Goal: Navigation & Orientation: Find specific page/section

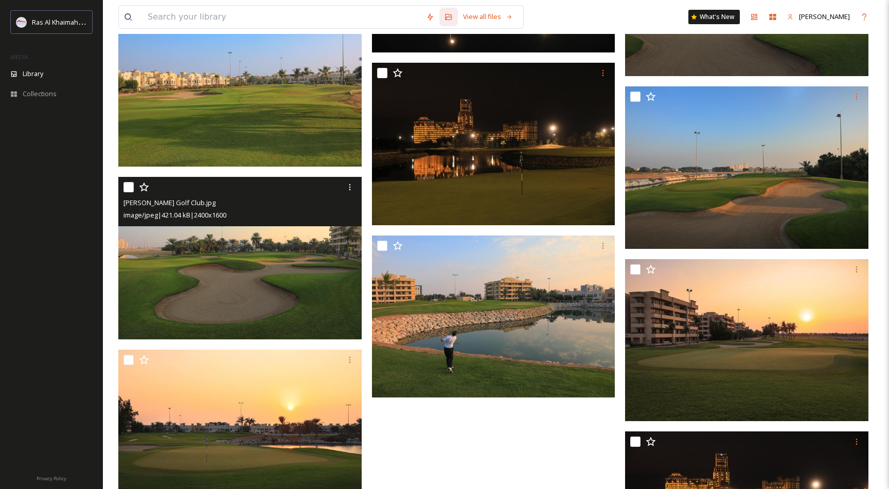
scroll to position [4784, 0]
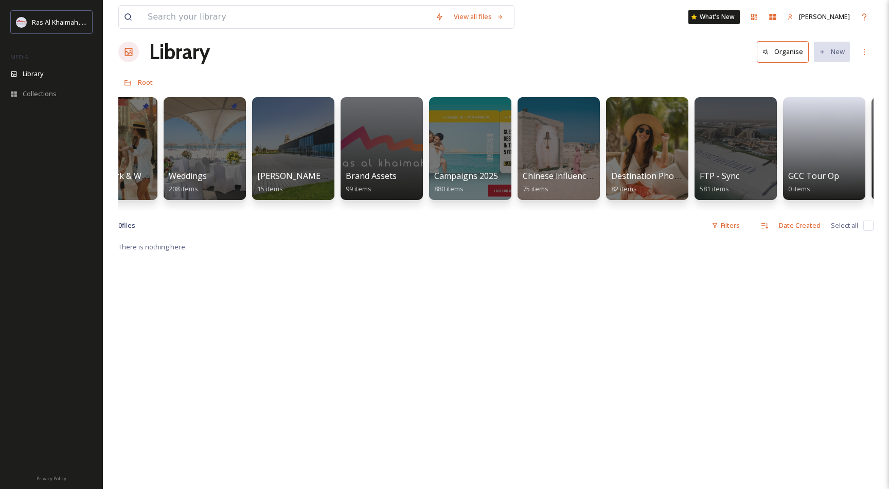
scroll to position [0, 1001]
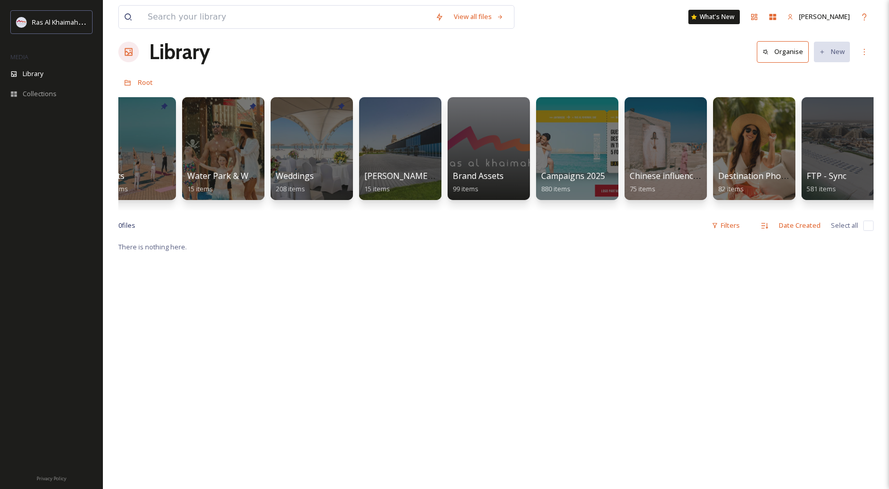
click at [646, 308] on div "There is nothing here." at bounding box center [495, 485] width 755 height 489
click at [832, 153] on div at bounding box center [843, 148] width 84 height 105
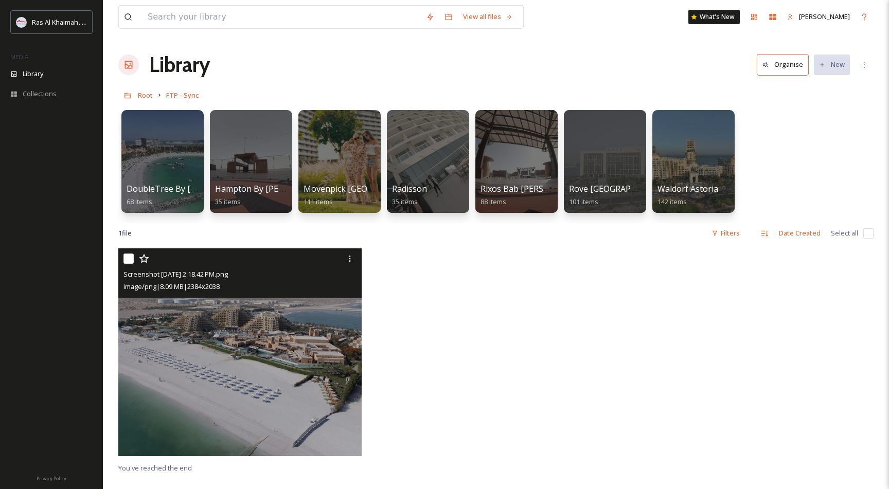
click at [226, 324] on img at bounding box center [239, 353] width 243 height 208
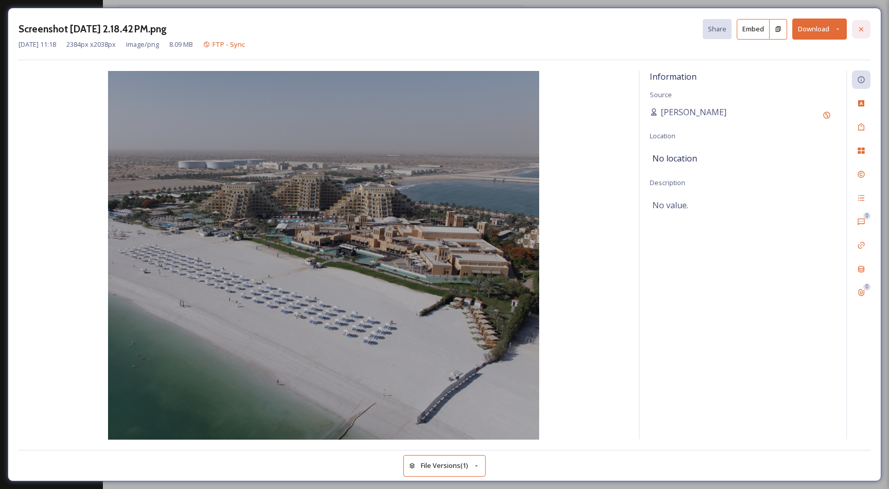
click at [865, 28] on icon at bounding box center [861, 29] width 8 height 8
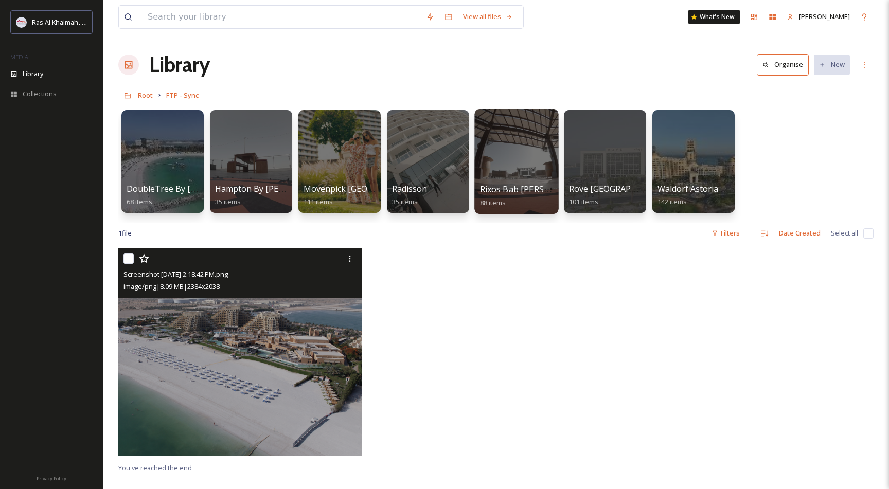
click at [516, 153] on div at bounding box center [516, 161] width 84 height 105
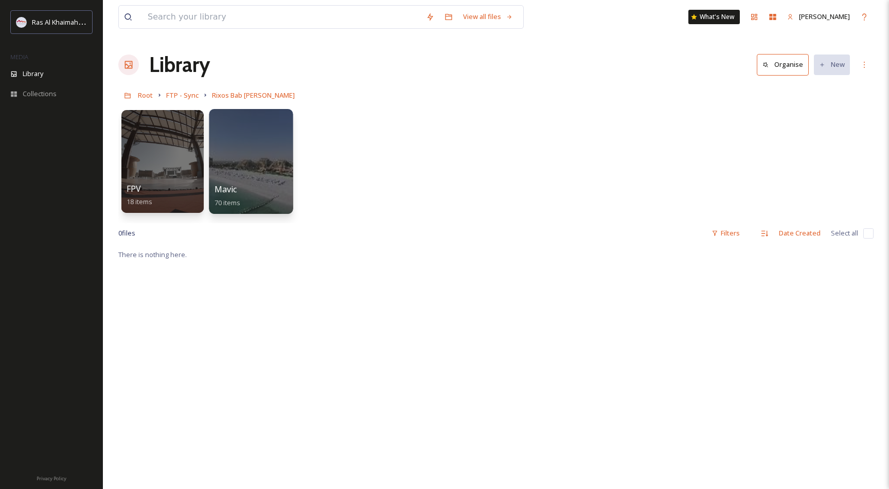
click at [239, 172] on div at bounding box center [251, 161] width 84 height 105
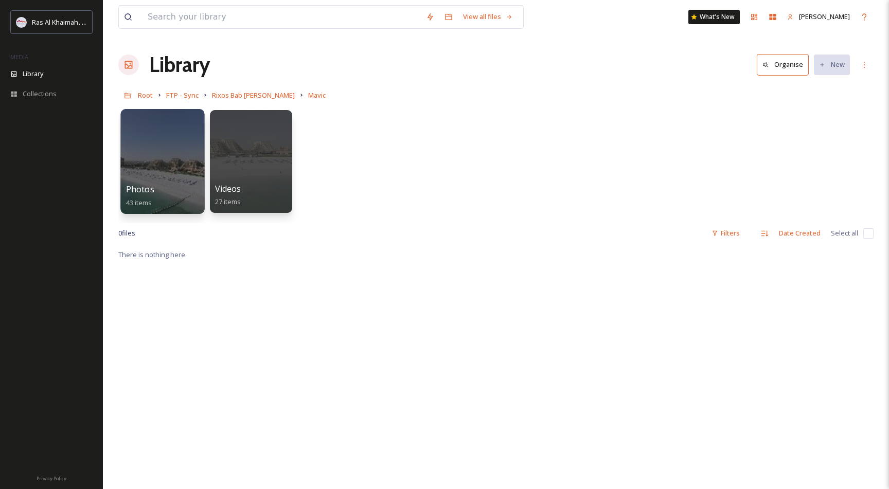
click at [162, 182] on div at bounding box center [162, 161] width 84 height 105
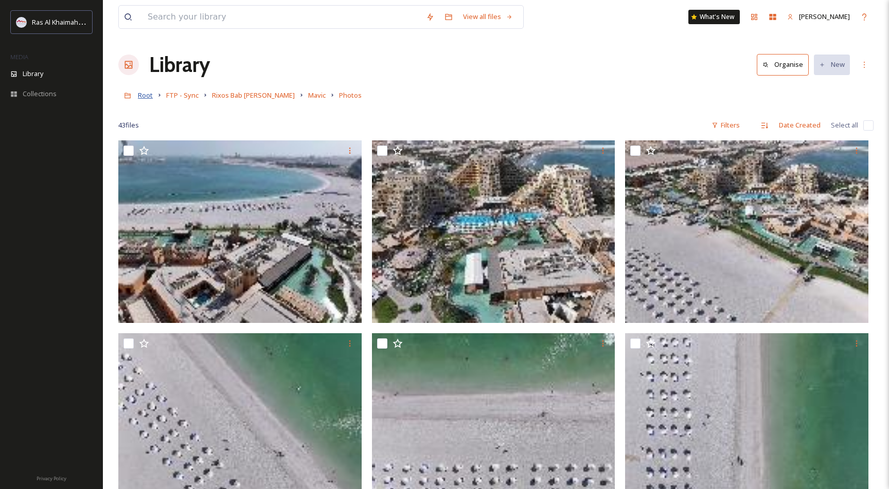
click at [149, 95] on span "Root" at bounding box center [145, 95] width 15 height 9
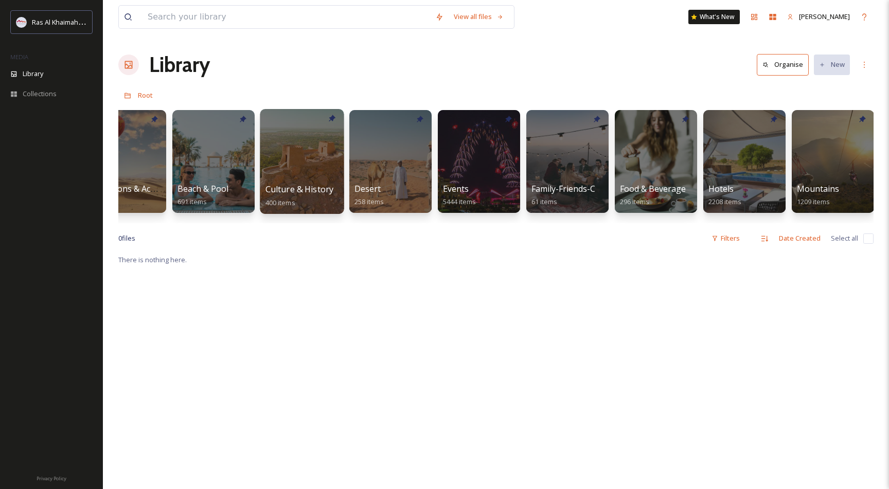
scroll to position [0, 39]
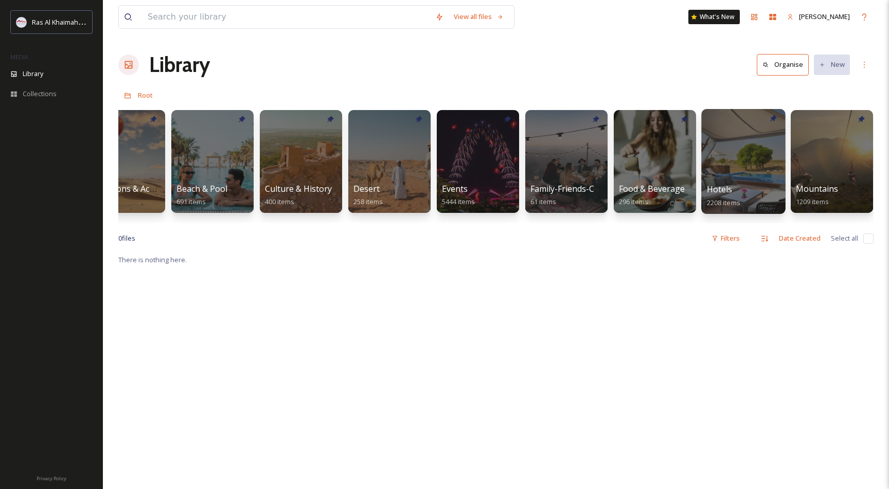
click at [738, 153] on div at bounding box center [743, 161] width 84 height 105
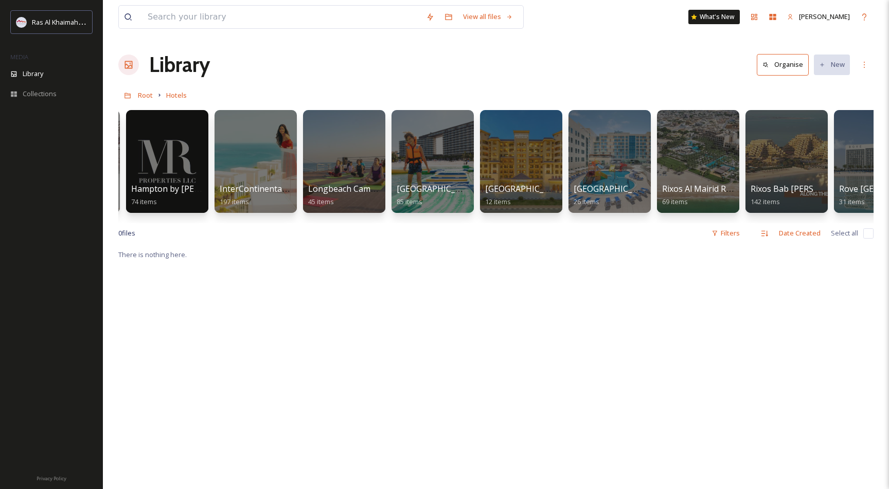
scroll to position [0, 654]
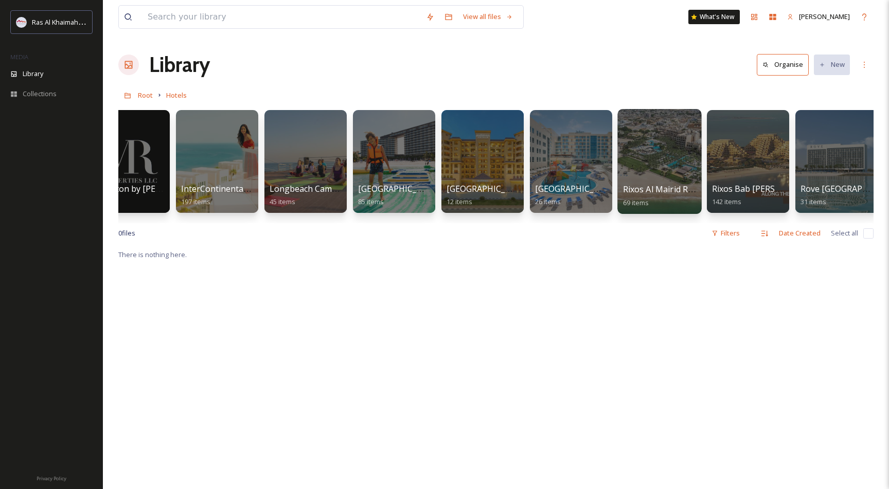
click at [651, 153] on div at bounding box center [660, 161] width 84 height 105
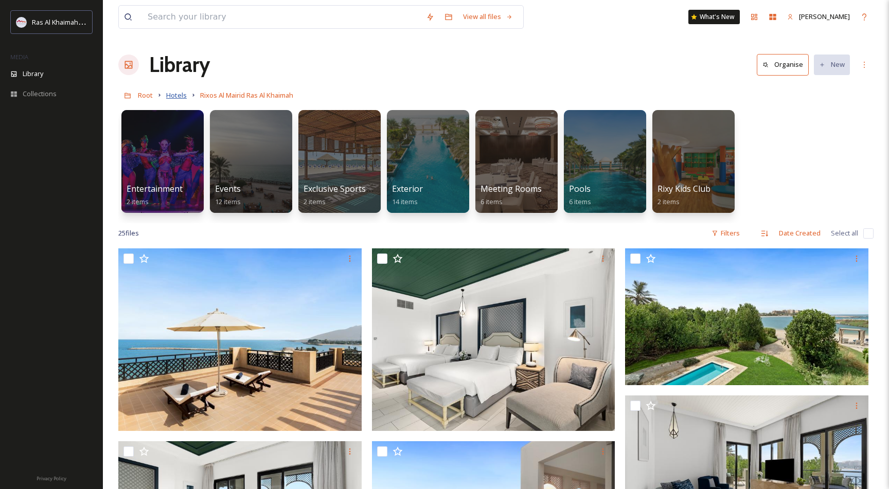
click at [180, 94] on span "Hotels" at bounding box center [176, 95] width 21 height 9
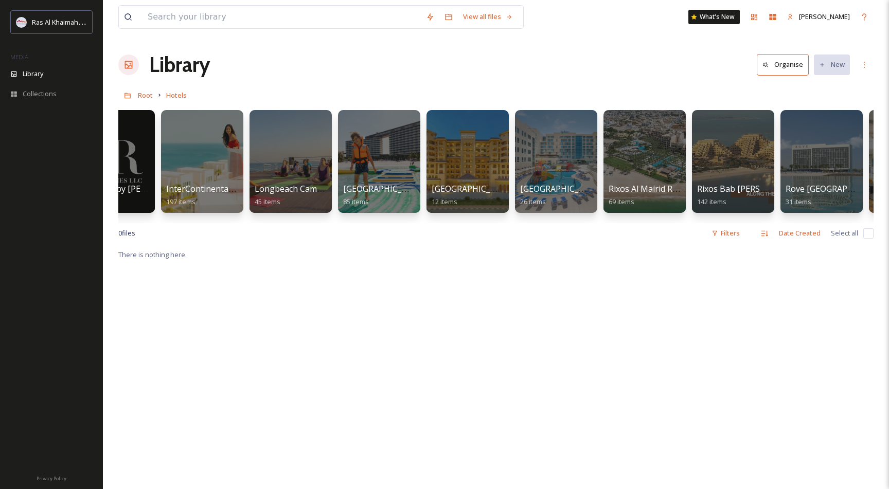
scroll to position [0, 812]
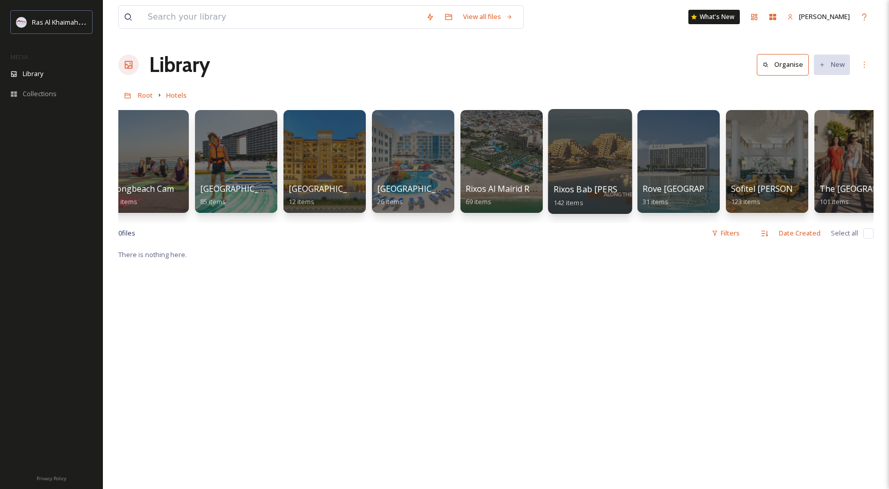
click at [598, 158] on div at bounding box center [590, 161] width 84 height 105
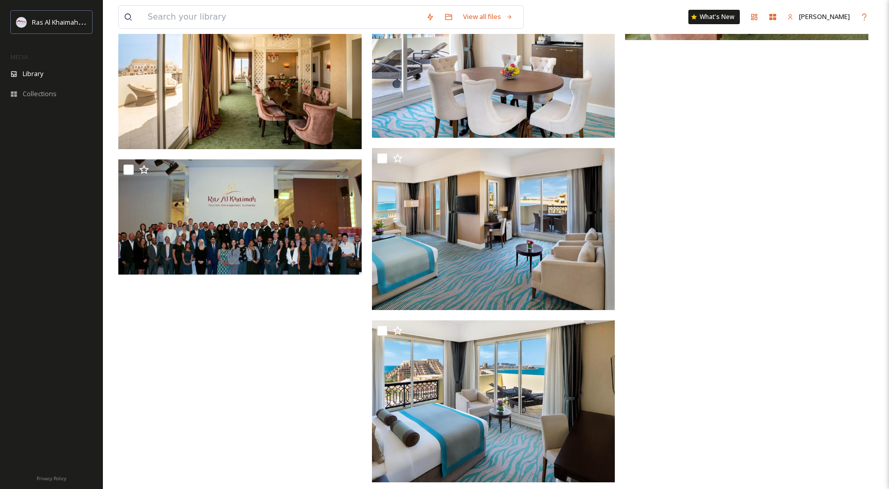
scroll to position [8576, 0]
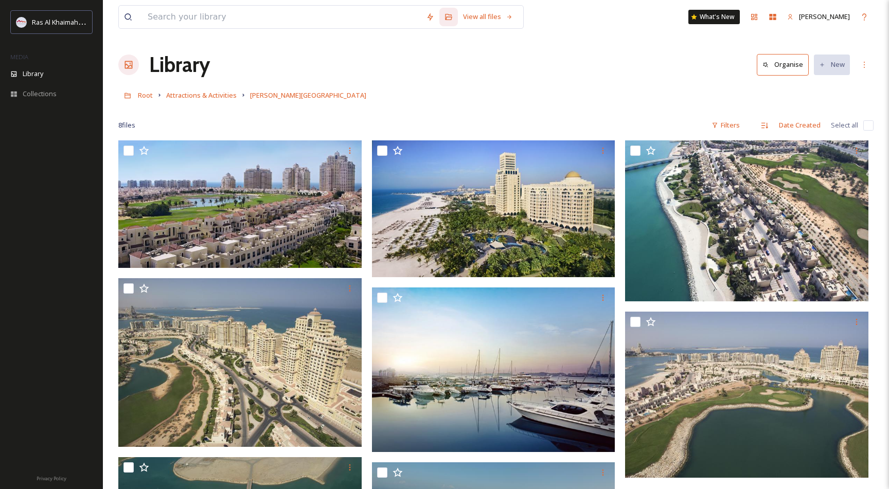
scroll to position [152, 0]
